Goal: Information Seeking & Learning: Learn about a topic

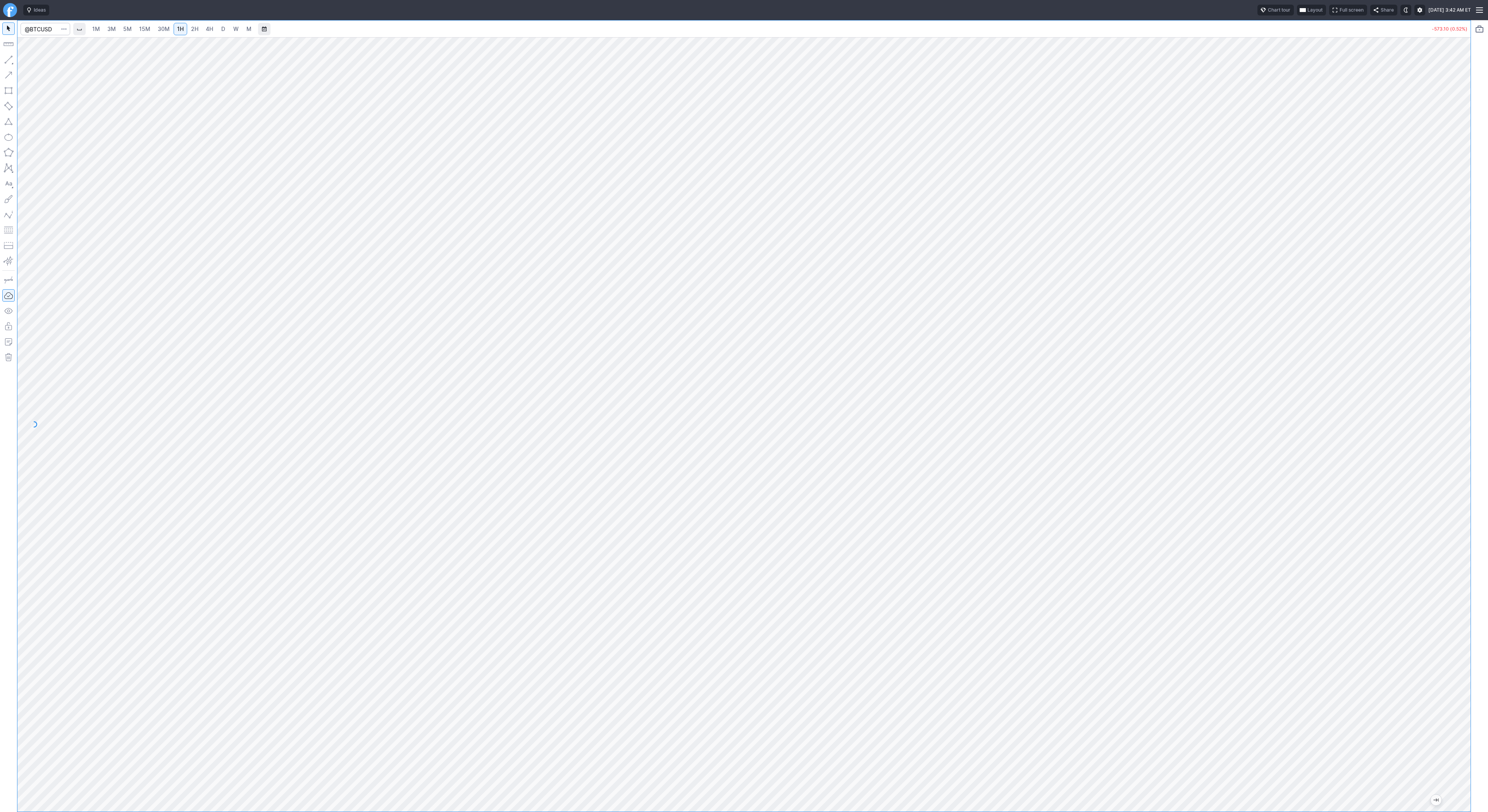
click at [191, 28] on span "2H" at bounding box center [195, 28] width 8 height 7
click at [209, 29] on span "4H" at bounding box center [210, 28] width 8 height 7
click at [222, 28] on span "D" at bounding box center [223, 28] width 4 height 7
drag, startPoint x: 1465, startPoint y: 281, endPoint x: 1455, endPoint y: 330, distance: 50.0
click at [1460, 337] on div at bounding box center [1462, 422] width 16 height 755
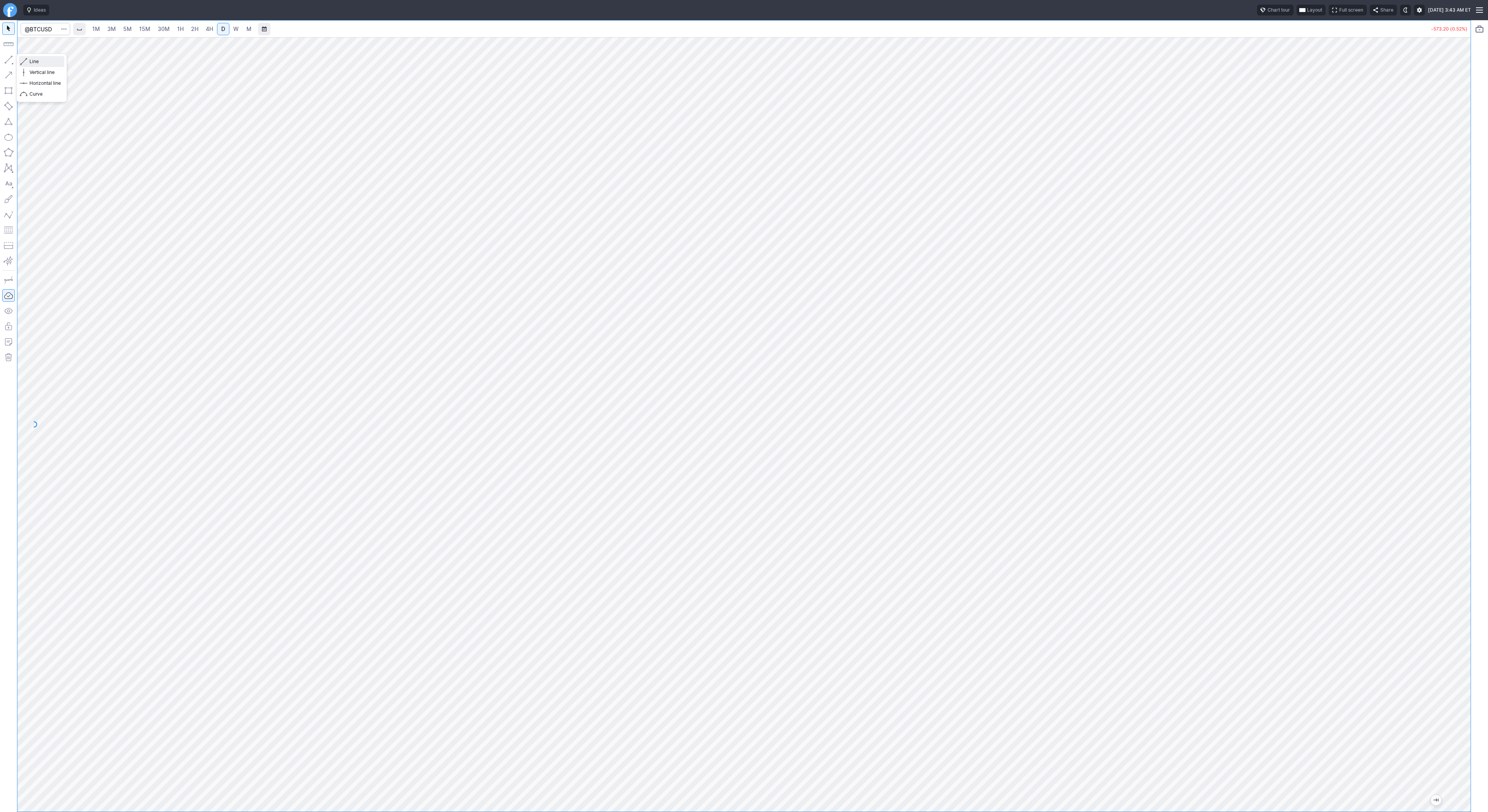
click at [57, 64] on span "Line" at bounding box center [45, 62] width 31 height 8
click at [235, 28] on span "W" at bounding box center [237, 28] width 6 height 7
click at [230, 26] on link "W" at bounding box center [236, 28] width 12 height 12
click at [221, 28] on span "D" at bounding box center [223, 28] width 4 height 7
click at [54, 32] on input "Search" at bounding box center [46, 28] width 49 height 12
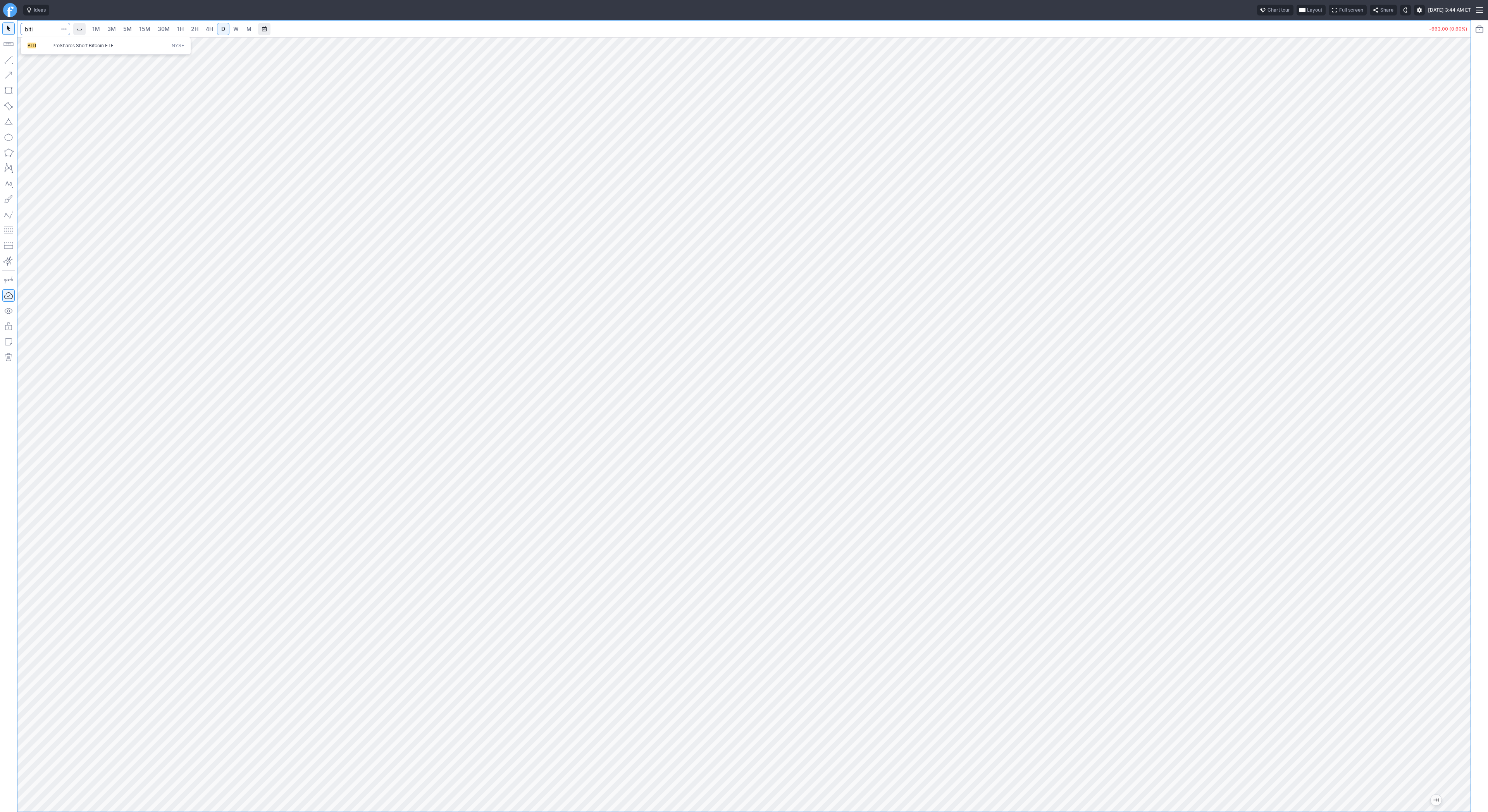
type input "biti"
click at [194, 27] on span "2H" at bounding box center [195, 28] width 8 height 7
click at [29, 60] on button "Line" at bounding box center [42, 61] width 46 height 10
click at [38, 58] on span "Line" at bounding box center [45, 62] width 31 height 8
click at [36, 63] on span "Line" at bounding box center [45, 62] width 31 height 8
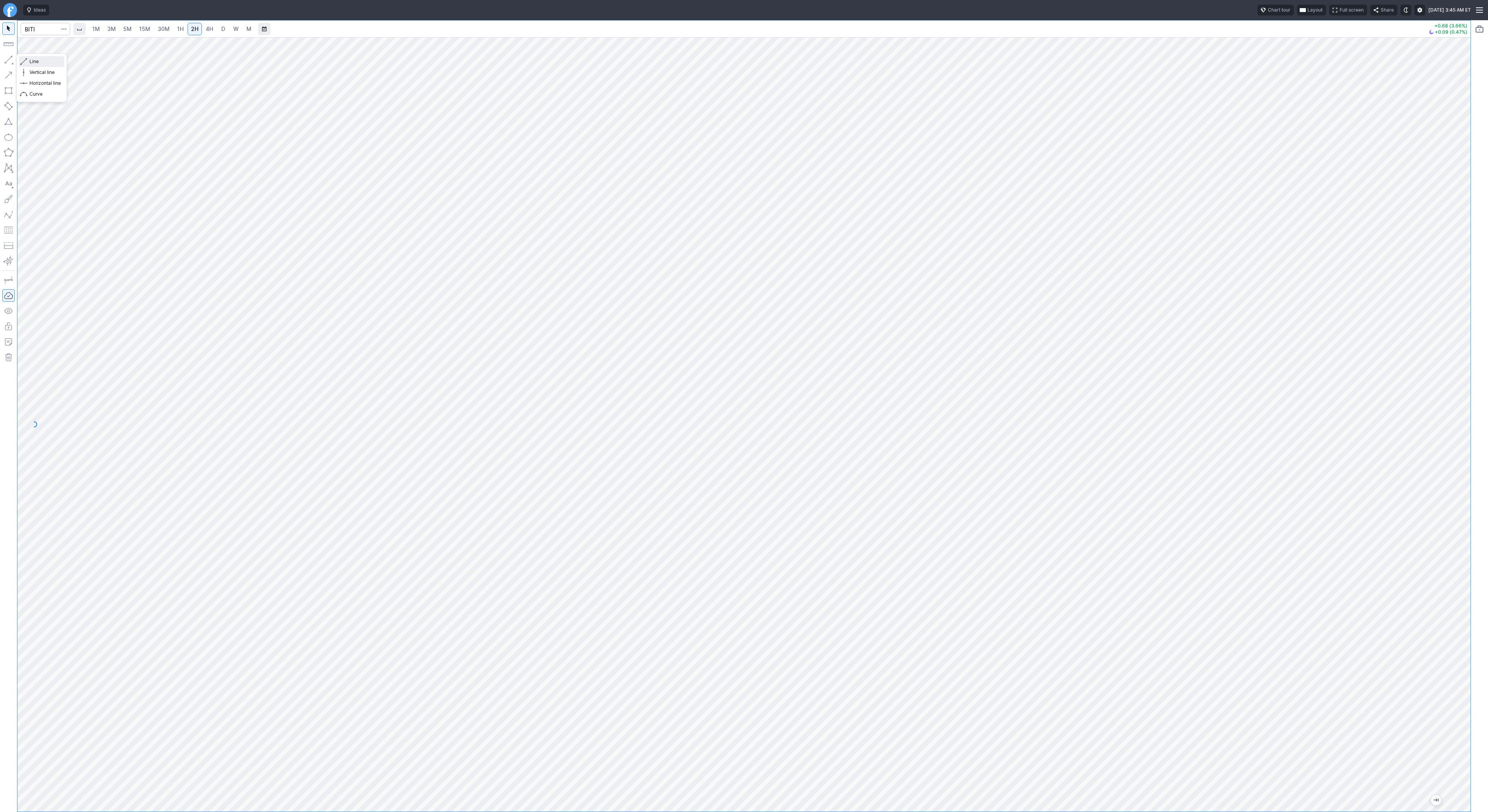
click at [32, 63] on span "Line" at bounding box center [45, 62] width 31 height 8
click at [46, 60] on span "Line" at bounding box center [45, 62] width 31 height 8
click at [10, 59] on button "button" at bounding box center [8, 59] width 12 height 12
click at [45, 61] on span "Line" at bounding box center [45, 62] width 31 height 8
click at [32, 63] on span "Line" at bounding box center [45, 62] width 31 height 8
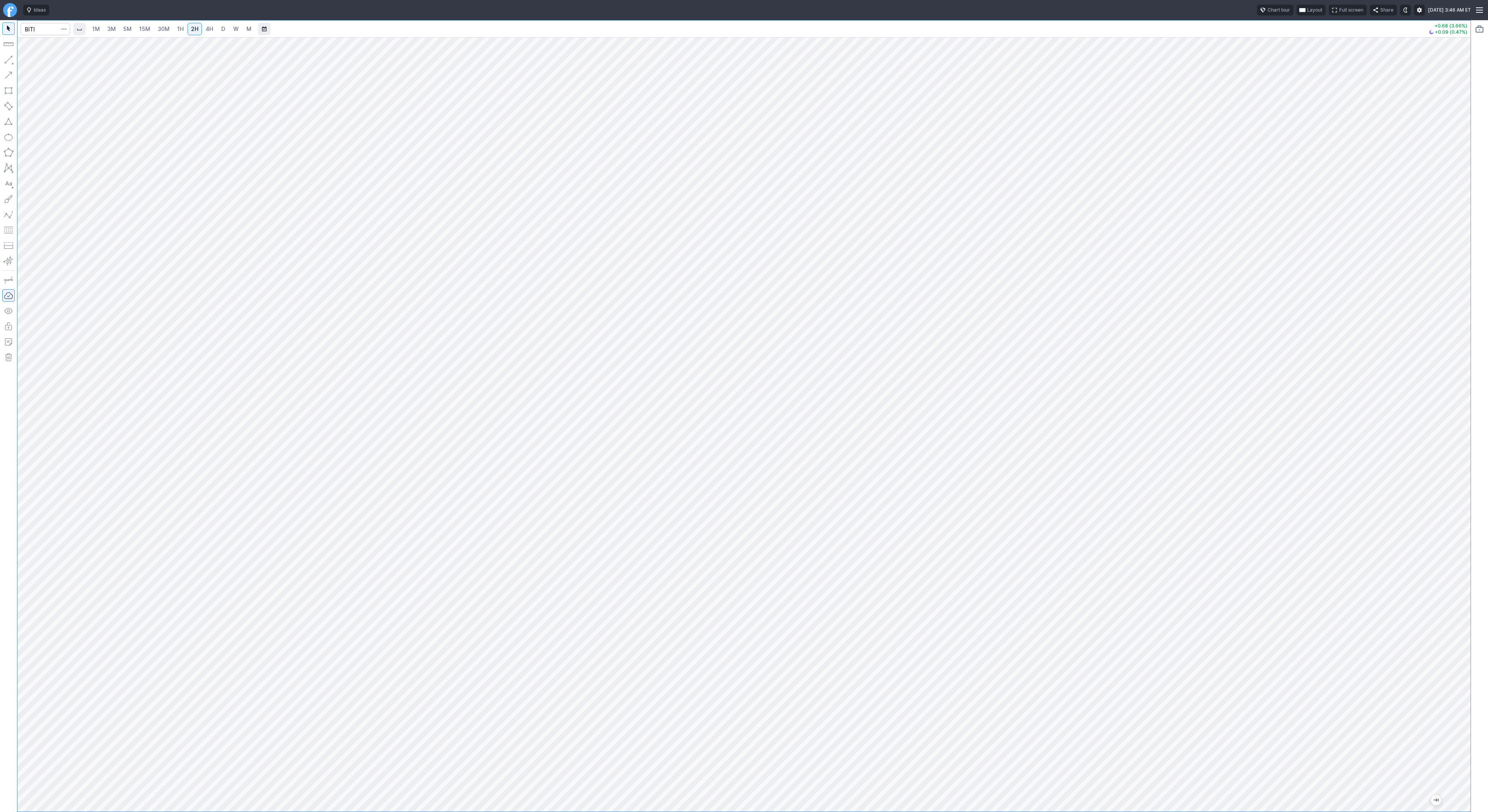
drag, startPoint x: 1462, startPoint y: 565, endPoint x: 1472, endPoint y: 608, distance: 44.1
click at [1472, 608] on div "1M 3M 5M 15M 30M 1H 2H 4H D W M +0.68 (3.66%) +0.09 (0.47%)" at bounding box center [744, 416] width 1488 height 792
click at [35, 60] on span "Line" at bounding box center [45, 62] width 31 height 8
click at [34, 59] on span "Line" at bounding box center [45, 62] width 31 height 8
click at [30, 61] on span "Line" at bounding box center [45, 62] width 31 height 8
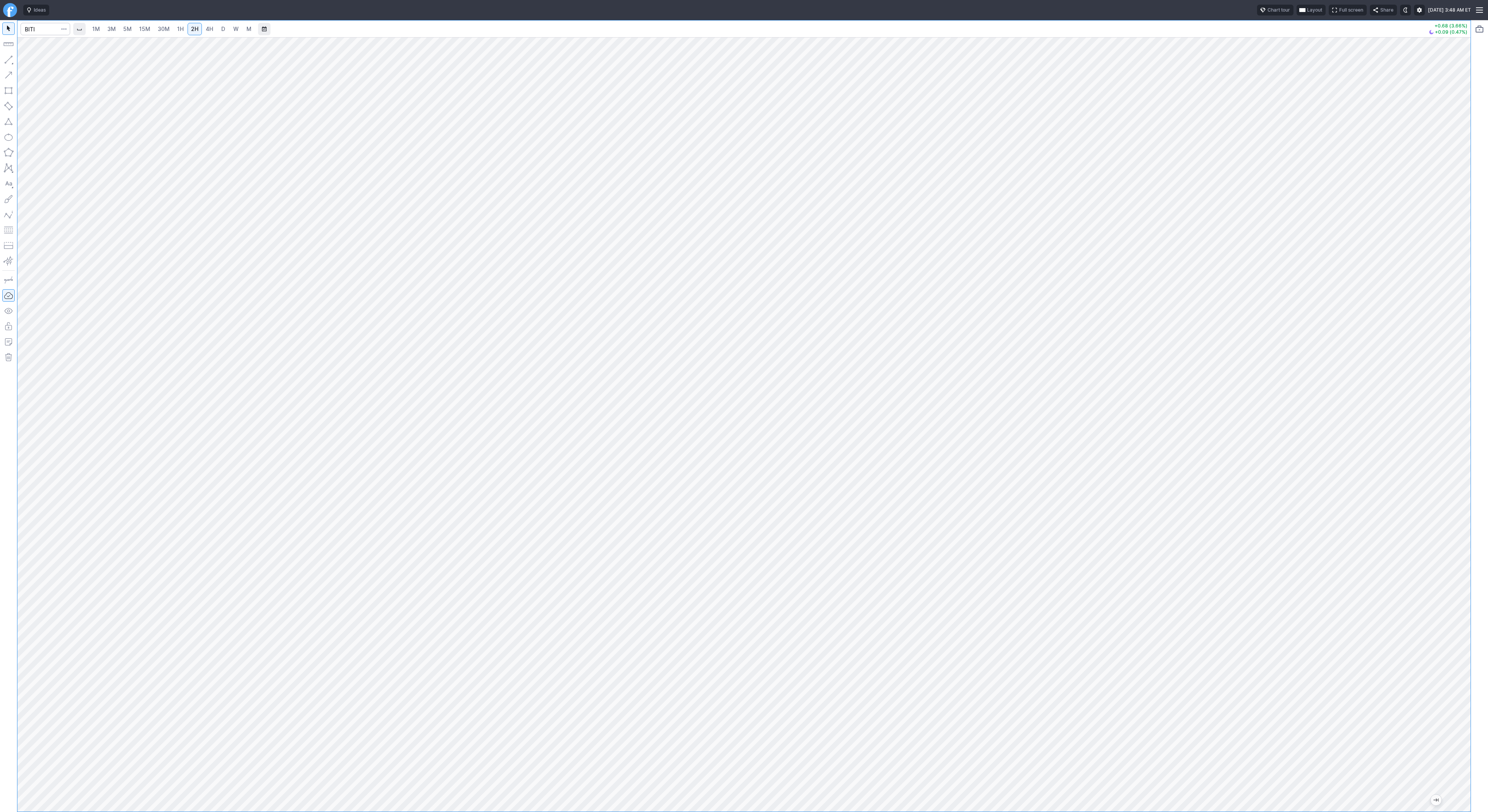
click at [180, 28] on span "1H" at bounding box center [180, 28] width 7 height 7
drag, startPoint x: 9, startPoint y: 59, endPoint x: 14, endPoint y: 82, distance: 23.5
click at [9, 59] on button "button" at bounding box center [8, 59] width 12 height 12
click at [29, 59] on span "Line" at bounding box center [45, 62] width 31 height 8
click at [29, 61] on span "Line" at bounding box center [45, 62] width 31 height 8
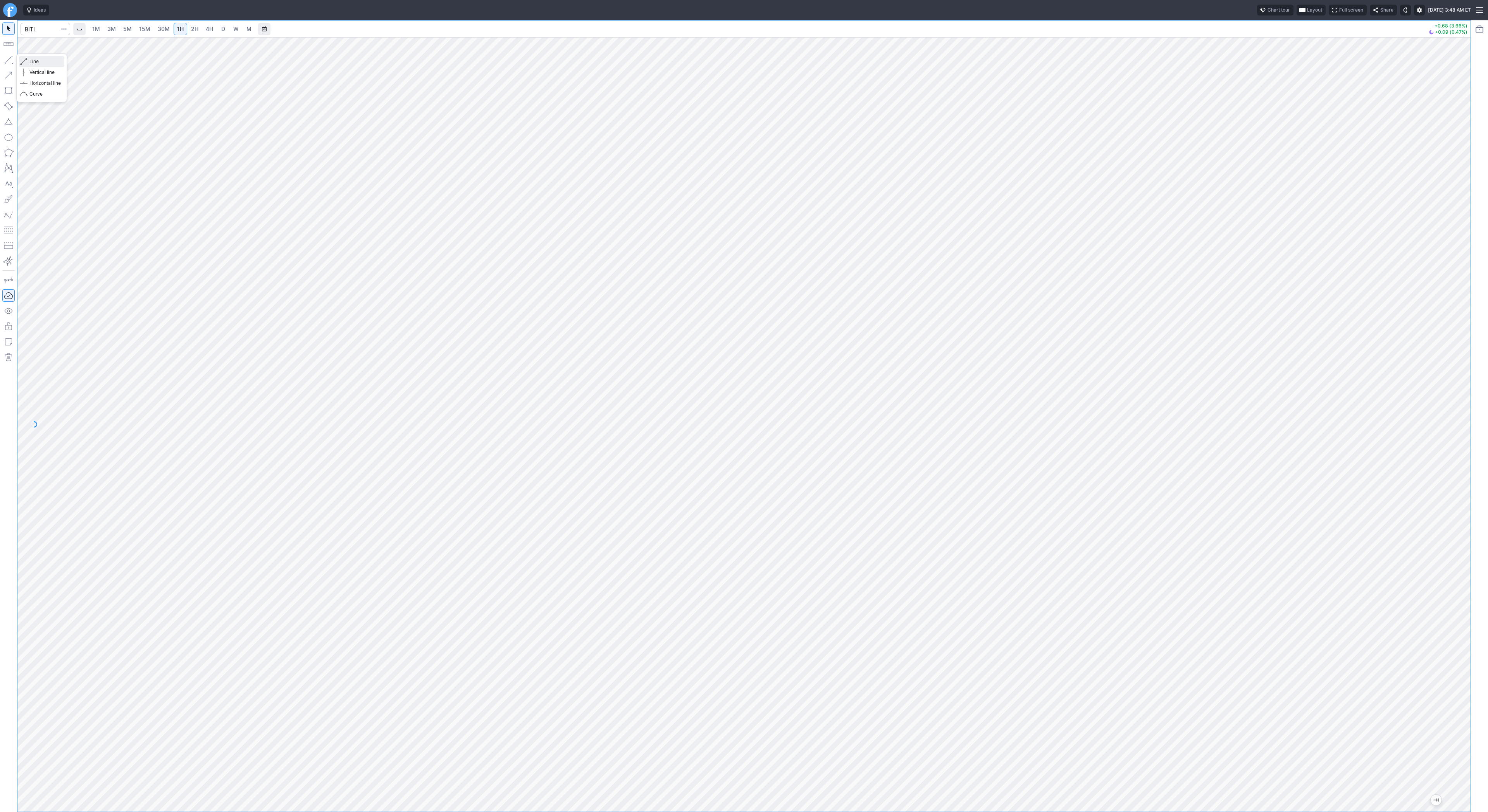
drag, startPoint x: 35, startPoint y: 61, endPoint x: 55, endPoint y: 95, distance: 39.4
click at [35, 62] on span "Line" at bounding box center [45, 62] width 31 height 8
drag, startPoint x: 1462, startPoint y: 330, endPoint x: 1464, endPoint y: 369, distance: 39.1
click at [1464, 369] on div at bounding box center [1462, 422] width 16 height 755
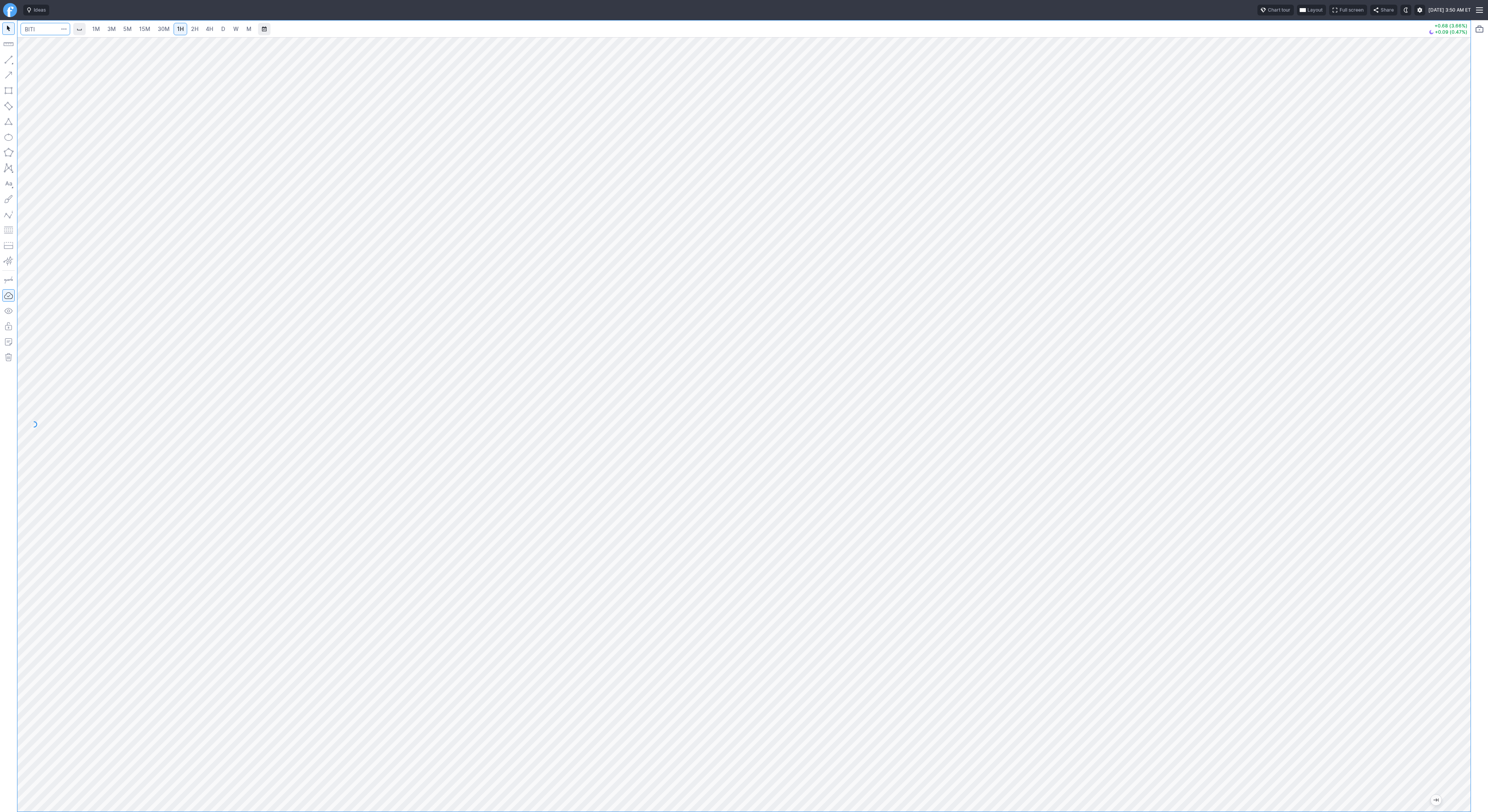
click at [42, 31] on input "Search" at bounding box center [46, 28] width 49 height 12
type input "eth"
click at [86, 146] on span "ereum / USD" at bounding box center [72, 143] width 28 height 6
click at [197, 28] on link "2H" at bounding box center [194, 28] width 14 height 12
click at [208, 30] on span "4H" at bounding box center [210, 28] width 8 height 7
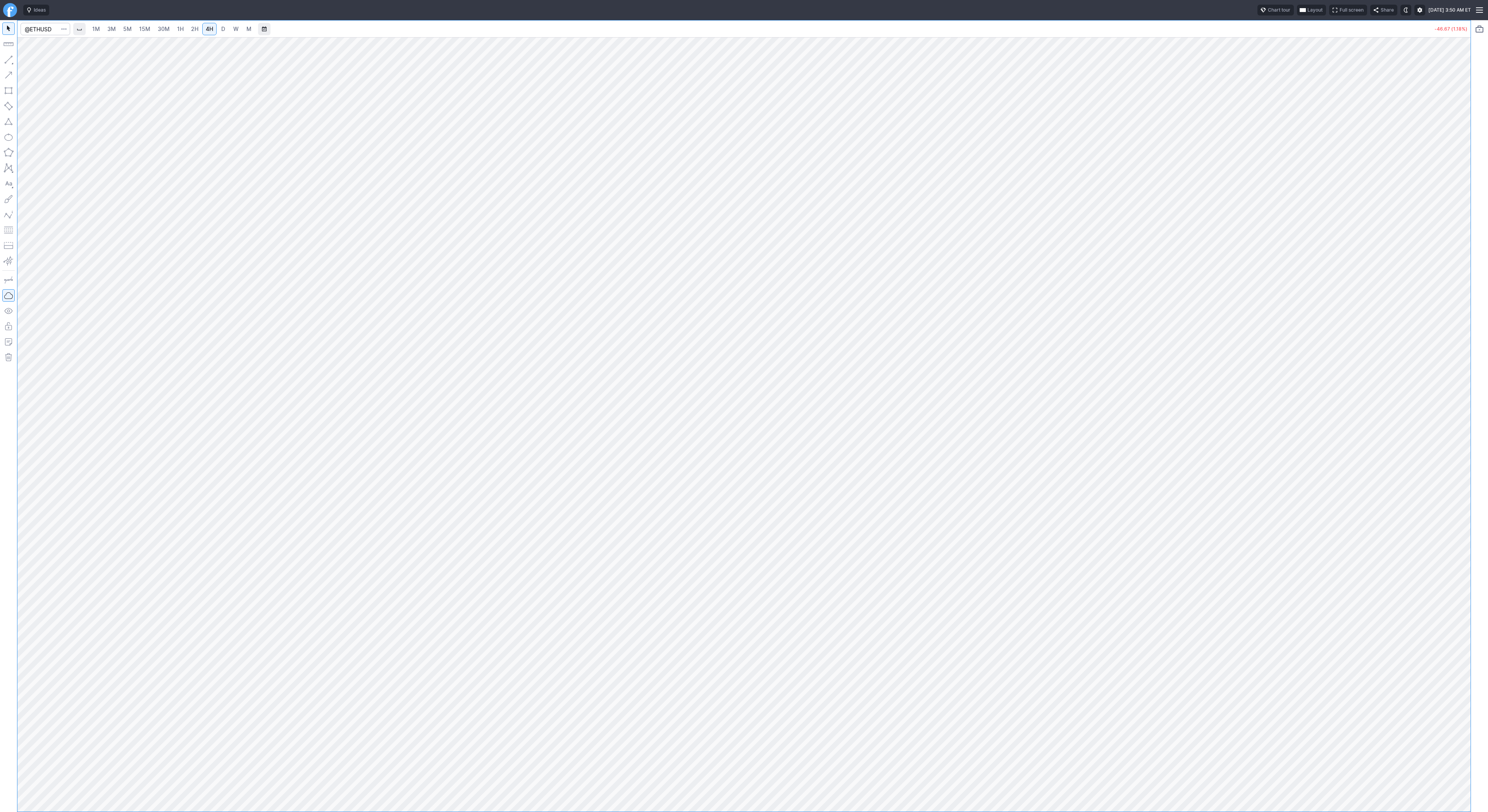
click at [223, 25] on link "D" at bounding box center [222, 28] width 12 height 12
click at [168, 31] on link "30M" at bounding box center [163, 28] width 19 height 12
click at [193, 28] on span "2H" at bounding box center [195, 28] width 8 height 7
click at [217, 28] on link "D" at bounding box center [222, 28] width 12 height 12
click at [202, 28] on link "4H" at bounding box center [209, 28] width 14 height 12
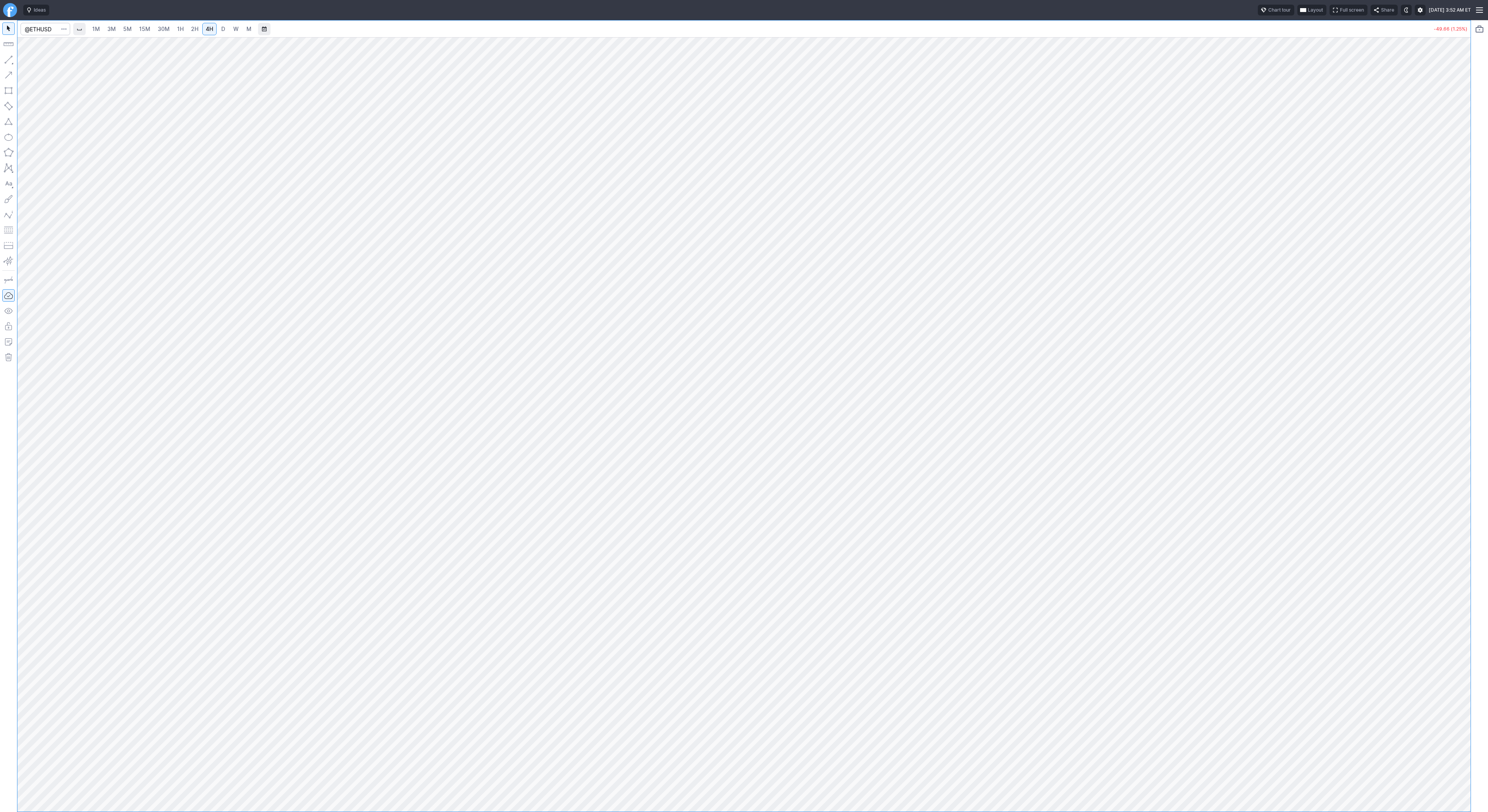
click at [191, 31] on span "2H" at bounding box center [195, 28] width 8 height 7
click at [220, 31] on span "D" at bounding box center [223, 29] width 6 height 8
click at [40, 28] on input "Search" at bounding box center [46, 28] width 49 height 12
type input "seth"
click at [76, 47] on span "ProShares Short Ether ETF" at bounding box center [81, 46] width 57 height 6
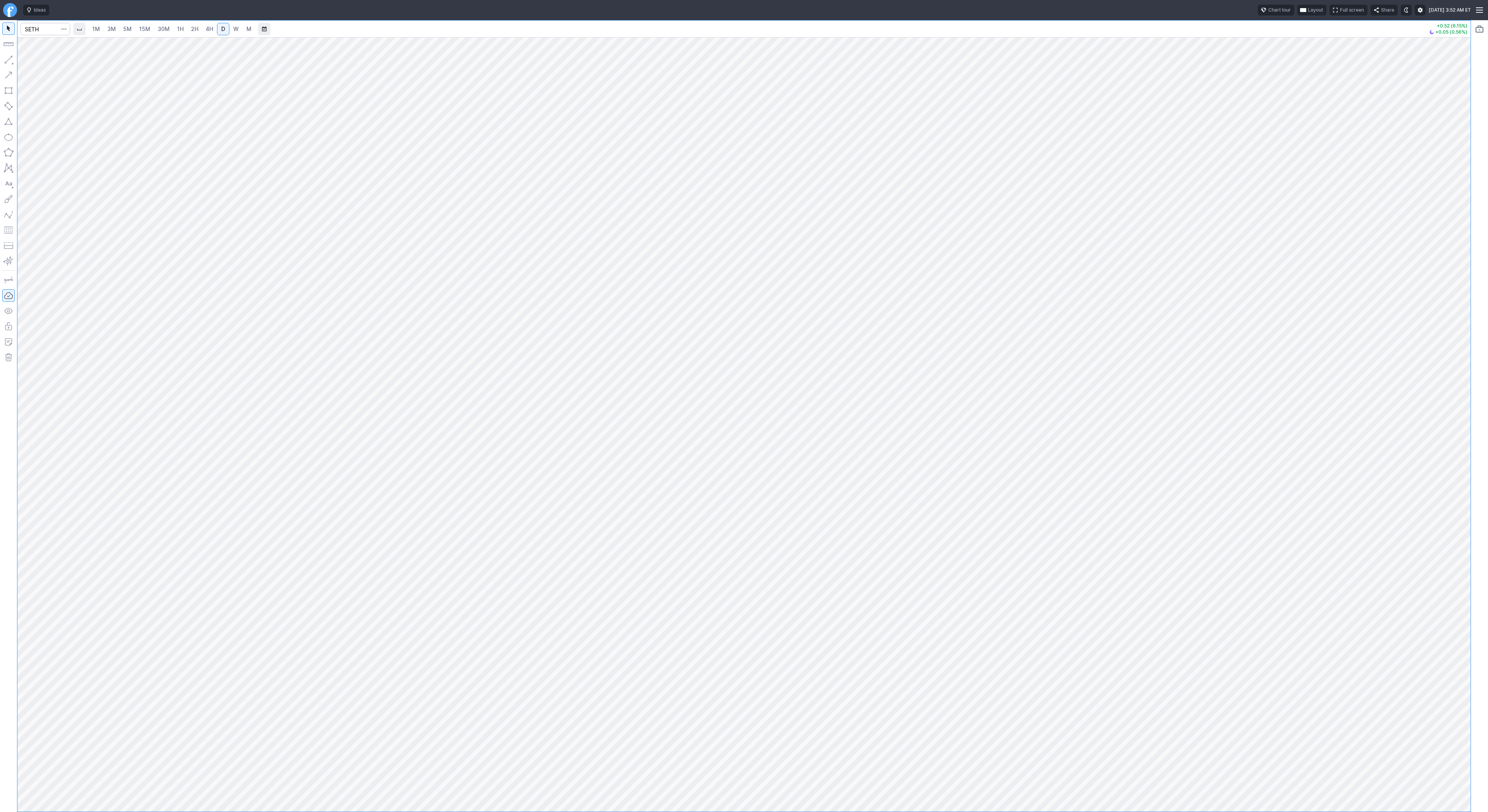
click at [194, 29] on span "2H" at bounding box center [195, 28] width 8 height 7
click at [32, 62] on span "Line" at bounding box center [45, 62] width 31 height 8
click at [210, 30] on span "4H" at bounding box center [210, 28] width 8 height 7
click at [5, 60] on button "button" at bounding box center [8, 59] width 12 height 12
click at [38, 61] on span "Line" at bounding box center [45, 62] width 31 height 8
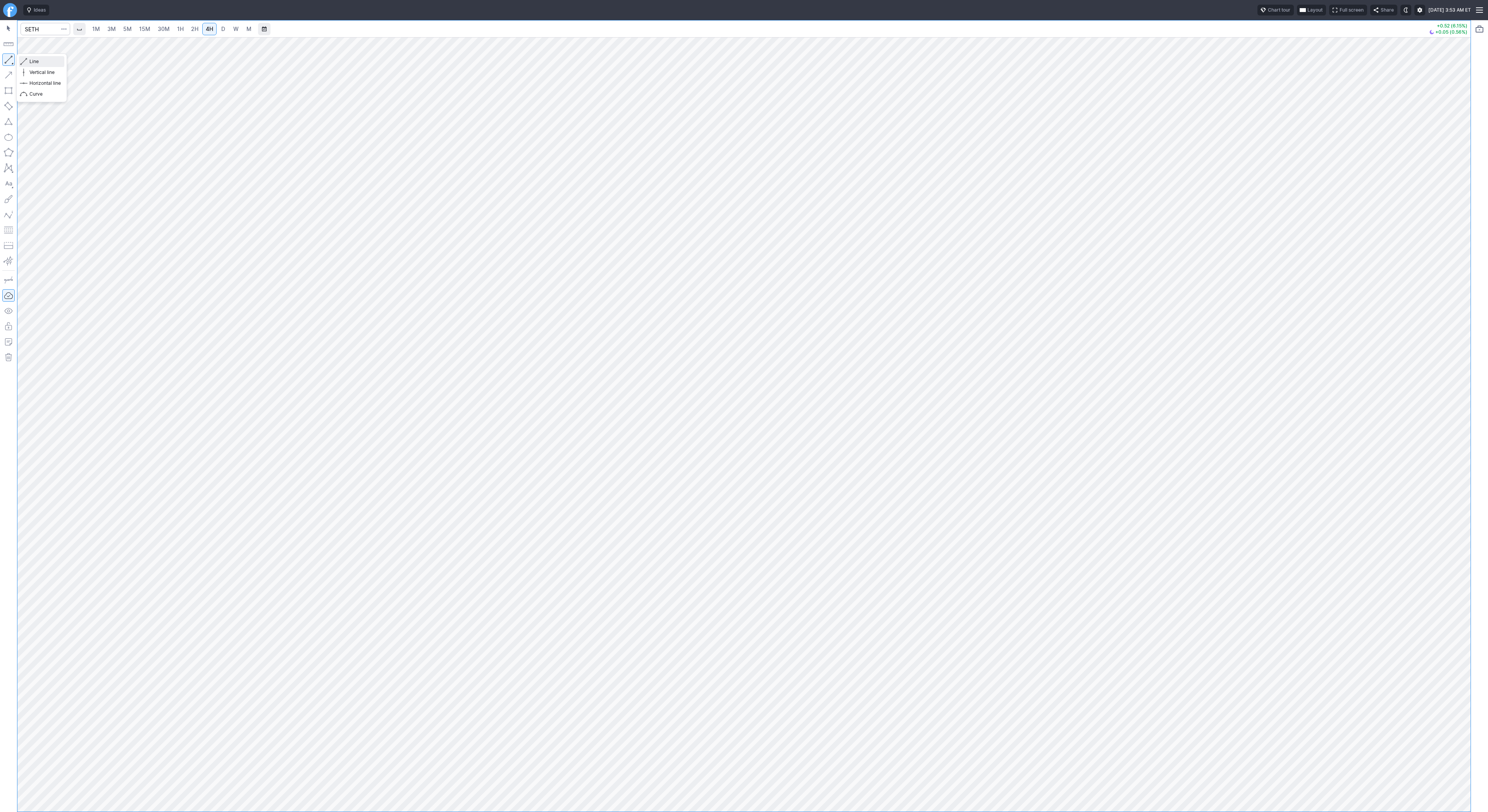
click at [38, 63] on span "Line" at bounding box center [45, 62] width 31 height 8
click at [40, 62] on span "Line" at bounding box center [45, 62] width 31 height 8
click at [38, 62] on span "Line" at bounding box center [45, 62] width 31 height 8
click at [194, 29] on span "2H" at bounding box center [195, 28] width 8 height 7
click at [32, 62] on span "Line" at bounding box center [45, 62] width 31 height 8
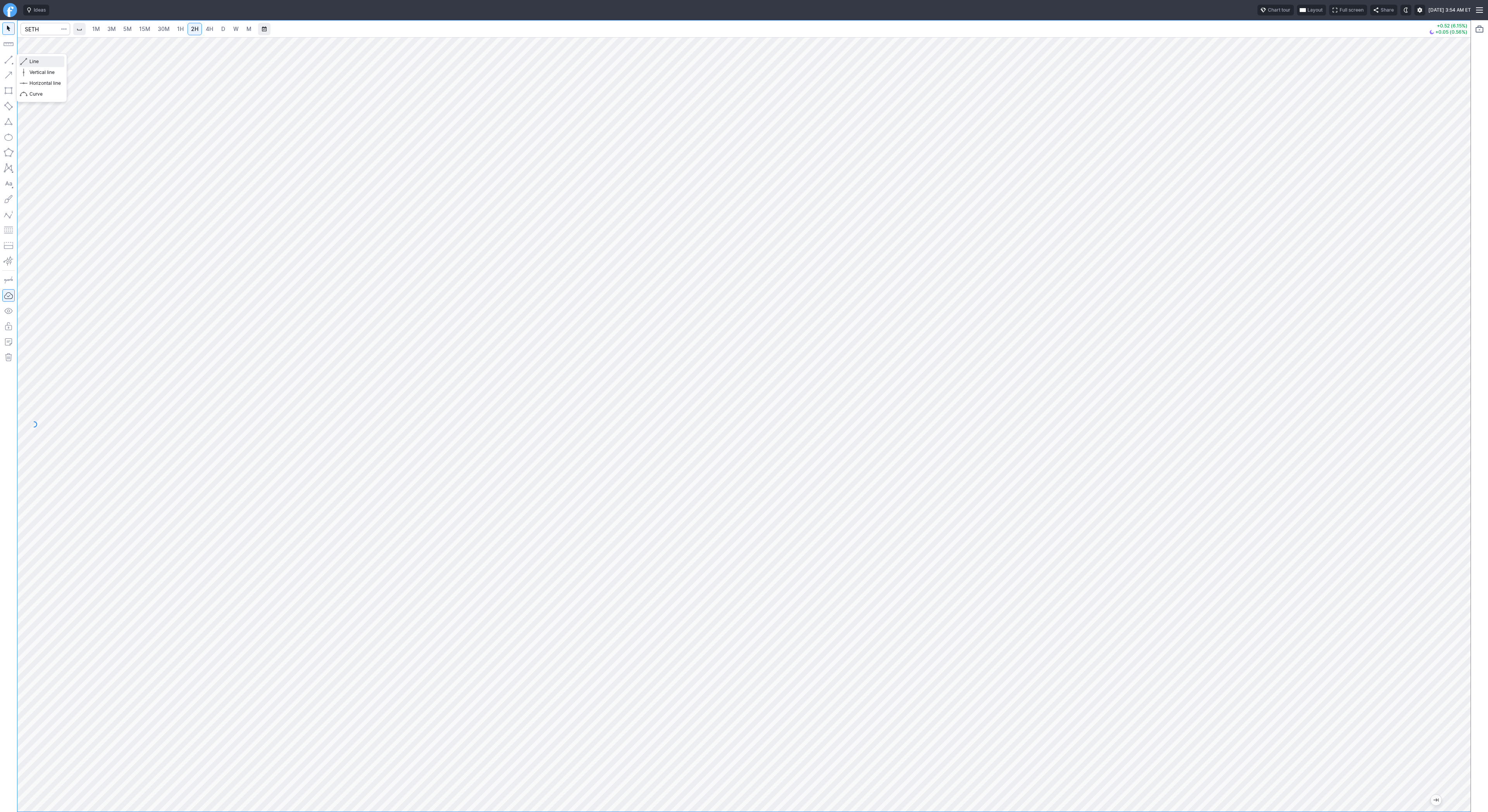
drag, startPoint x: 39, startPoint y: 63, endPoint x: 50, endPoint y: 83, distance: 22.8
click at [39, 63] on span "Line" at bounding box center [45, 62] width 31 height 8
click at [23, 59] on span "button" at bounding box center [25, 61] width 5 height 10
click at [31, 61] on span "Line" at bounding box center [45, 62] width 31 height 8
click at [28, 61] on button "Line" at bounding box center [42, 61] width 46 height 10
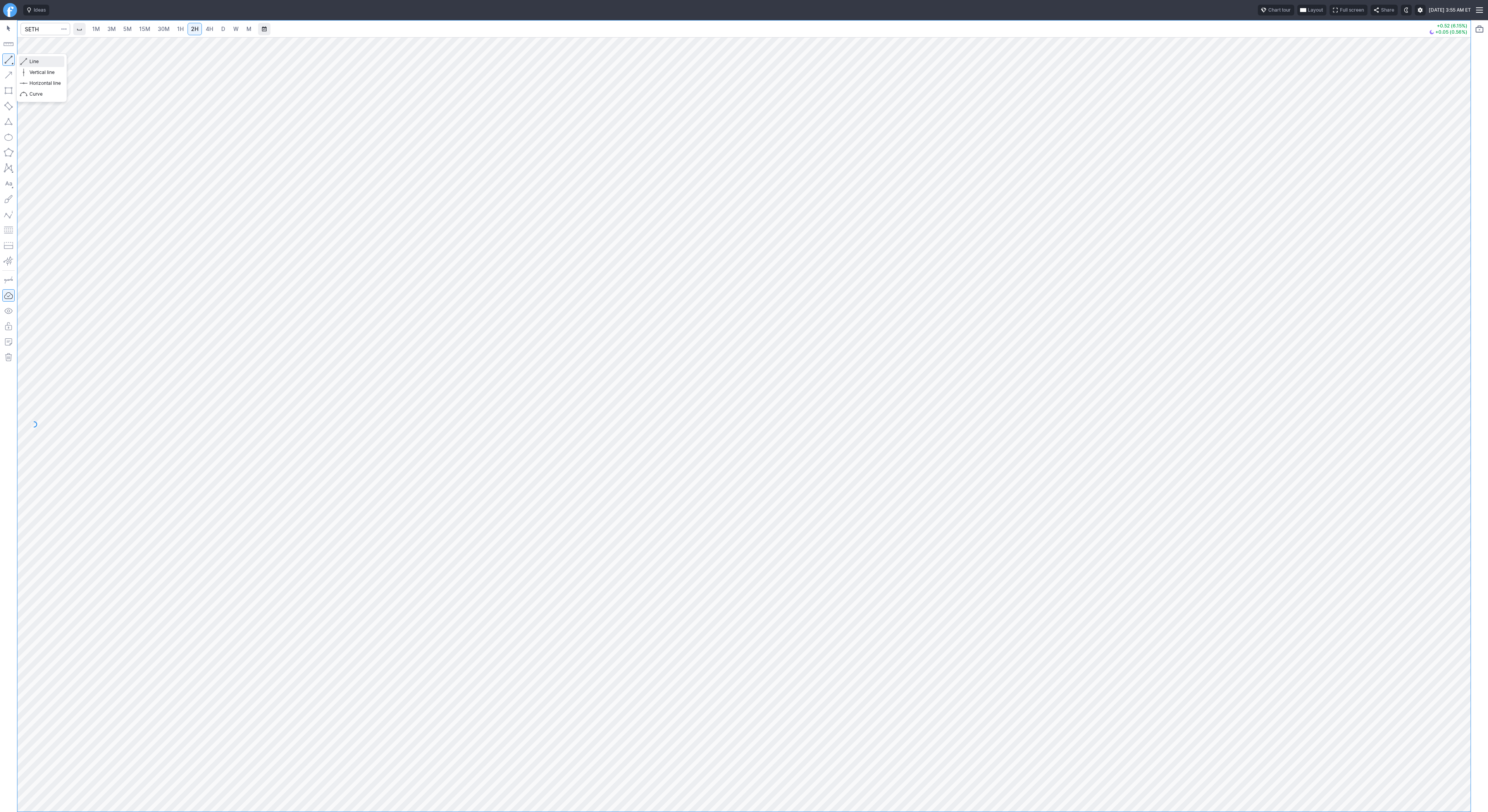
click at [44, 62] on span "Line" at bounding box center [45, 62] width 31 height 8
click at [11, 60] on button "button" at bounding box center [8, 59] width 12 height 12
click at [34, 60] on span "Line" at bounding box center [45, 62] width 31 height 8
click at [38, 29] on input "Search" at bounding box center [46, 28] width 49 height 12
type input "bmnr"
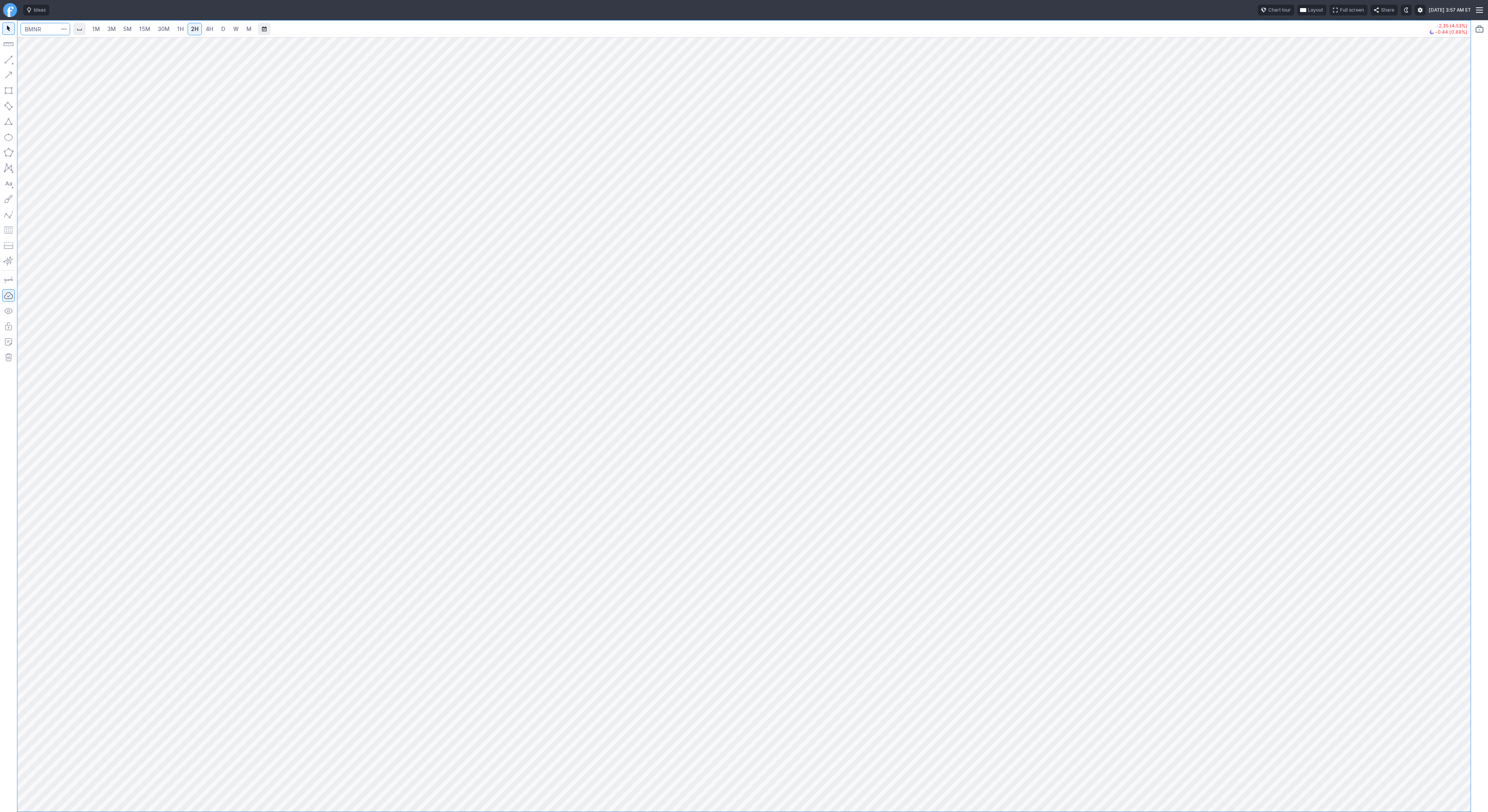
click at [50, 28] on input "Search" at bounding box center [46, 28] width 49 height 12
type input "psq"
click at [162, 26] on span "30M" at bounding box center [163, 28] width 12 height 7
click at [206, 26] on span "4H" at bounding box center [210, 28] width 8 height 7
click at [35, 63] on span "Line" at bounding box center [45, 62] width 31 height 8
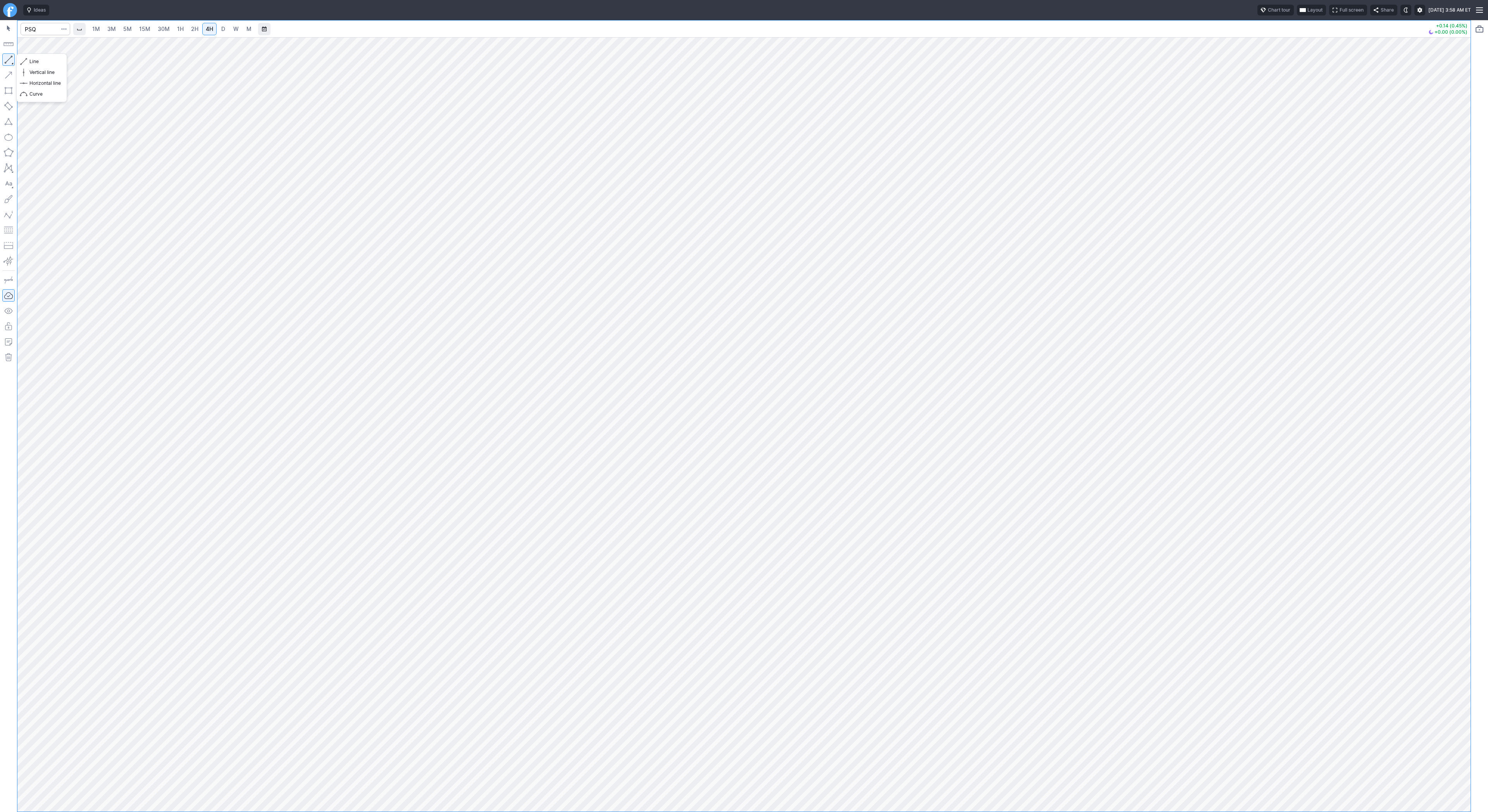
drag, startPoint x: 9, startPoint y: 61, endPoint x: 23, endPoint y: 101, distance: 42.4
click at [9, 61] on button "button" at bounding box center [8, 59] width 12 height 12
click at [9, 59] on button "button" at bounding box center [8, 59] width 12 height 12
click at [43, 61] on span "Line" at bounding box center [45, 62] width 31 height 8
click at [46, 64] on span "Line" at bounding box center [45, 62] width 31 height 8
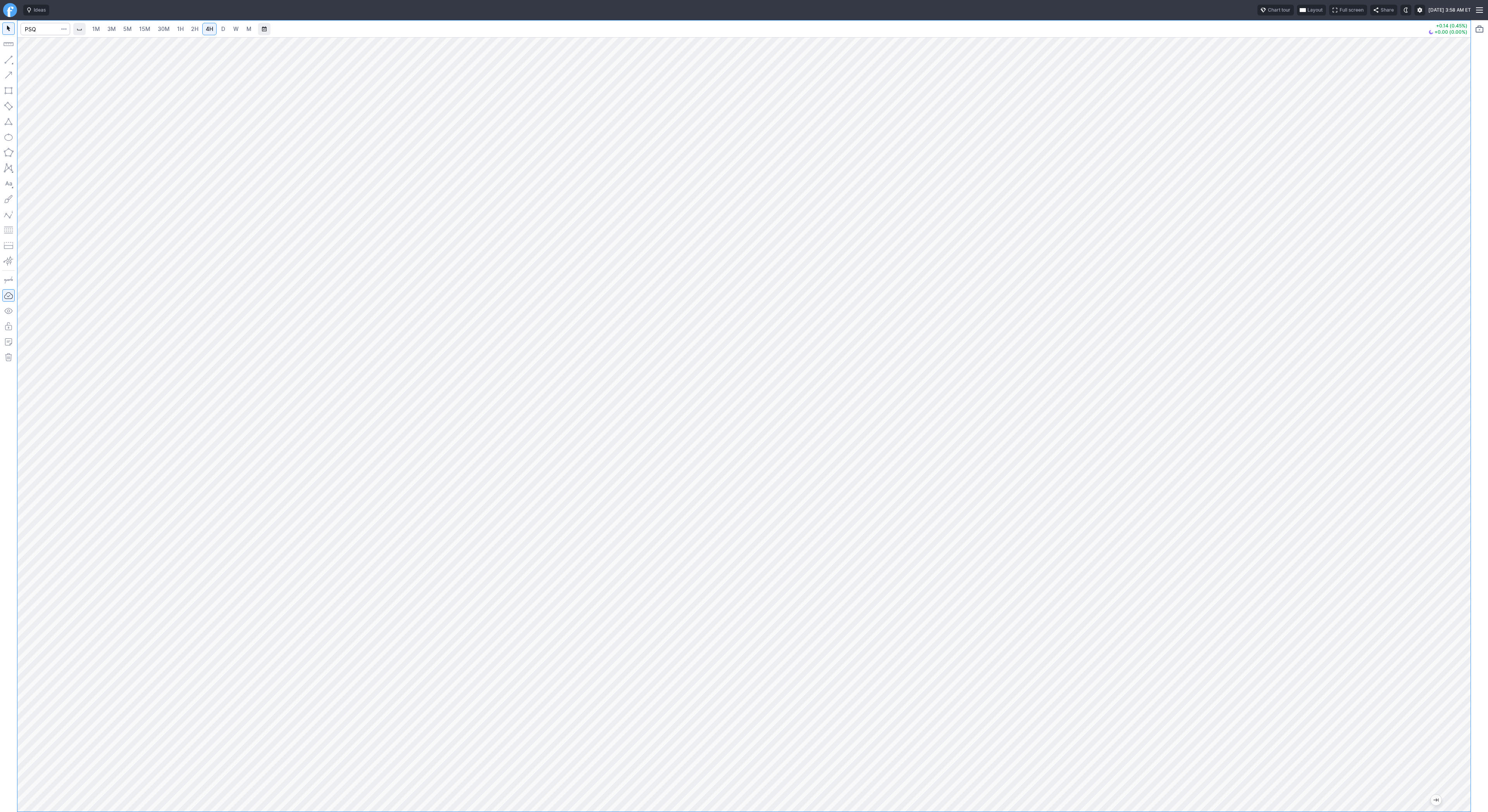
click at [172, 28] on link "30M" at bounding box center [163, 28] width 19 height 12
click at [29, 61] on button "Line" at bounding box center [42, 61] width 46 height 10
click at [38, 61] on span "Line" at bounding box center [45, 62] width 31 height 8
click at [38, 29] on input "Search" at bounding box center [46, 28] width 49 height 12
type input "eth"
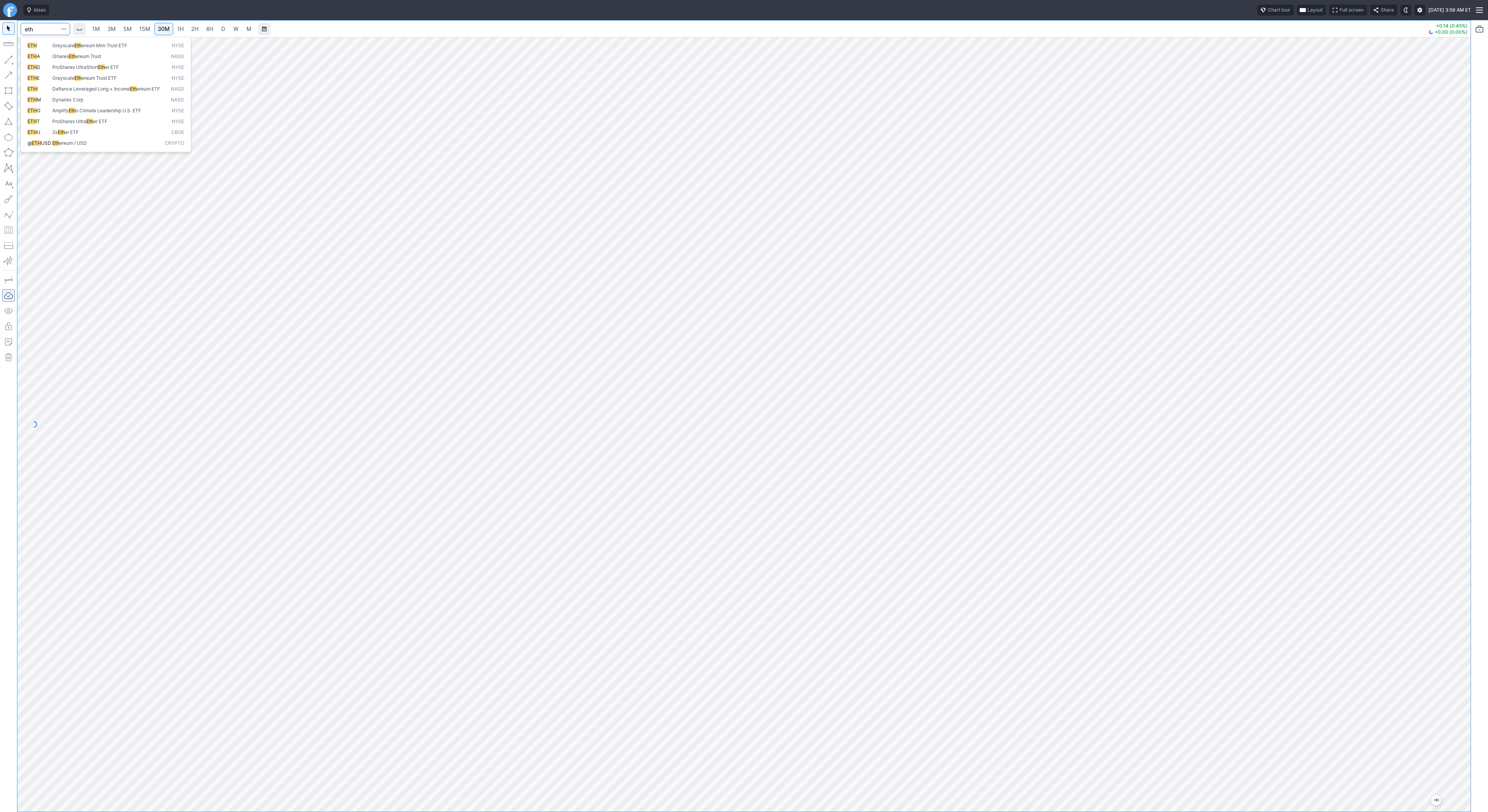
click at [46, 146] on span "USD" at bounding box center [46, 143] width 10 height 6
click at [33, 29] on input "Search" at bounding box center [46, 28] width 49 height 12
type input "coni"
click at [208, 31] on span "4H" at bounding box center [210, 28] width 8 height 7
click at [49, 61] on span "Line" at bounding box center [45, 62] width 31 height 8
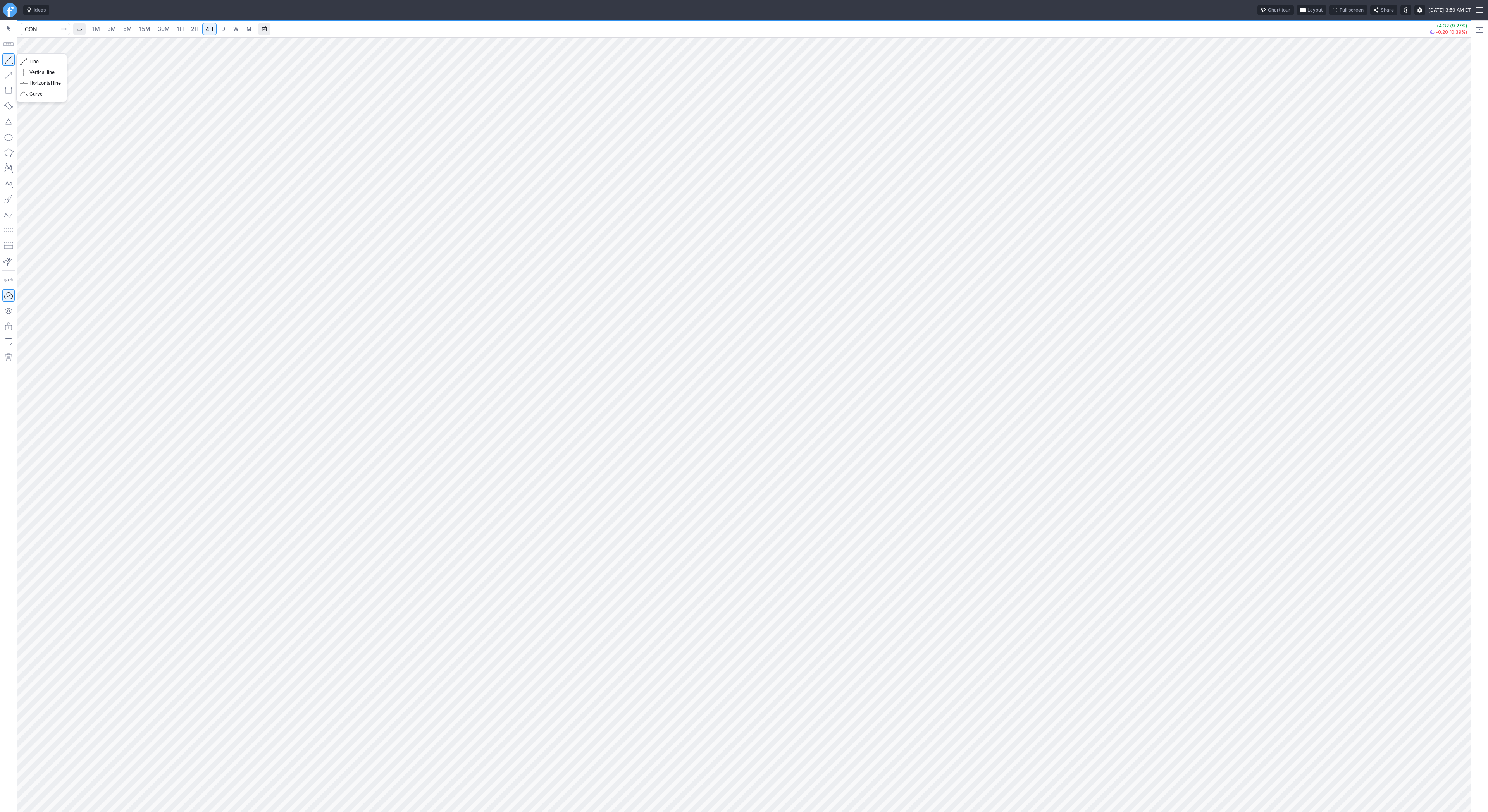
click at [7, 60] on button "button" at bounding box center [8, 59] width 12 height 12
click at [10, 60] on button "button" at bounding box center [8, 59] width 12 height 12
click at [31, 63] on span "Line" at bounding box center [45, 62] width 31 height 8
click at [31, 34] on input "Search" at bounding box center [46, 28] width 49 height 12
type input "coin"
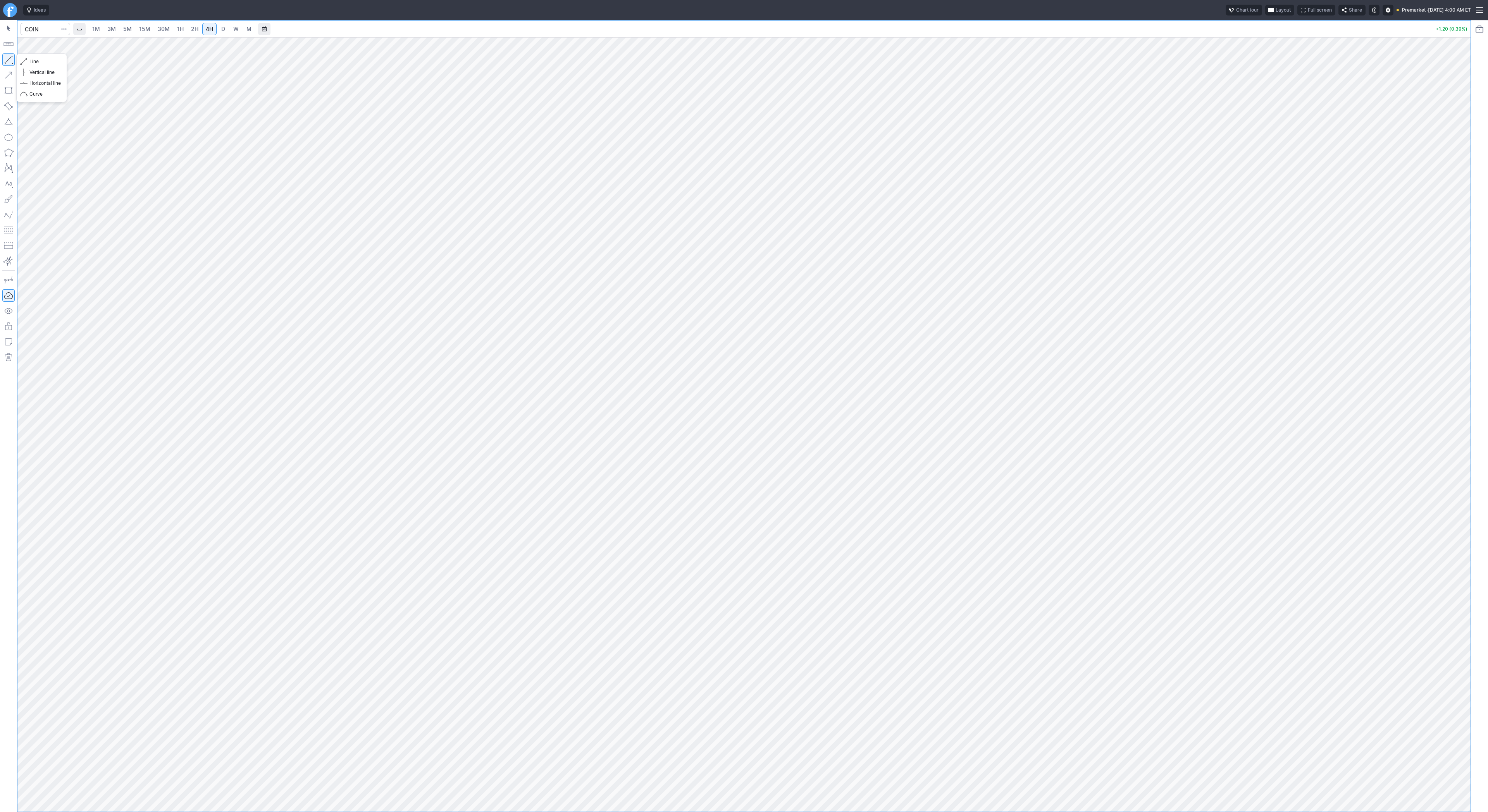
drag, startPoint x: 10, startPoint y: 56, endPoint x: 18, endPoint y: 95, distance: 39.8
click at [10, 59] on button "button" at bounding box center [8, 59] width 12 height 12
click at [7, 58] on button "button" at bounding box center [8, 59] width 12 height 12
click at [31, 61] on span "Line" at bounding box center [45, 62] width 31 height 8
drag, startPoint x: 4, startPoint y: 59, endPoint x: 11, endPoint y: 115, distance: 56.4
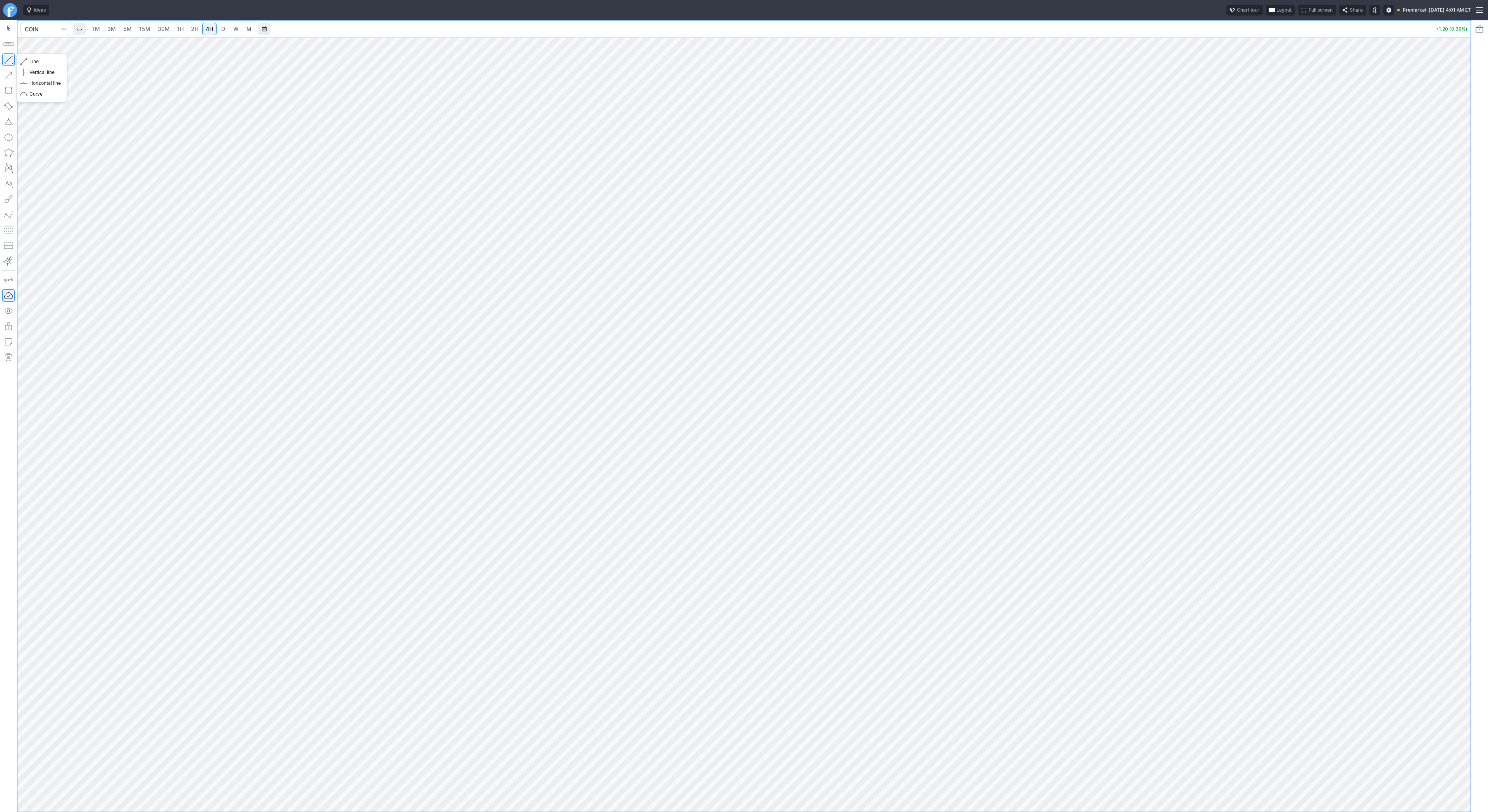
click at [4, 61] on button "button" at bounding box center [8, 59] width 12 height 12
click at [7, 59] on button "button" at bounding box center [8, 59] width 12 height 12
click at [5, 57] on button "button" at bounding box center [8, 59] width 12 height 12
click at [7, 58] on button "button" at bounding box center [8, 59] width 12 height 12
